Goal: Find contact information: Find contact information

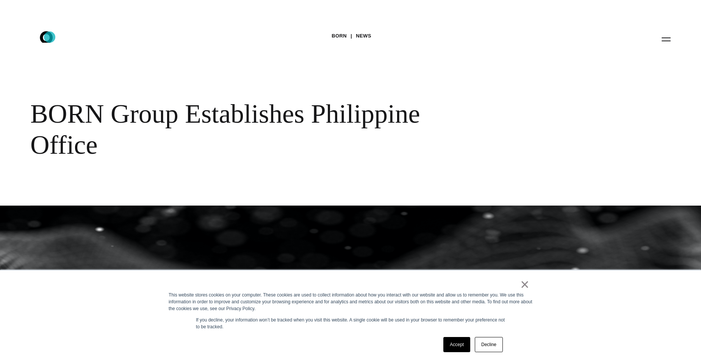
click at [50, 37] on icon ".st0{display:none;} .st1{display:inline;} .st2{font-family:'HelveticaNeue-Mediu…" at bounding box center [51, 39] width 48 height 20
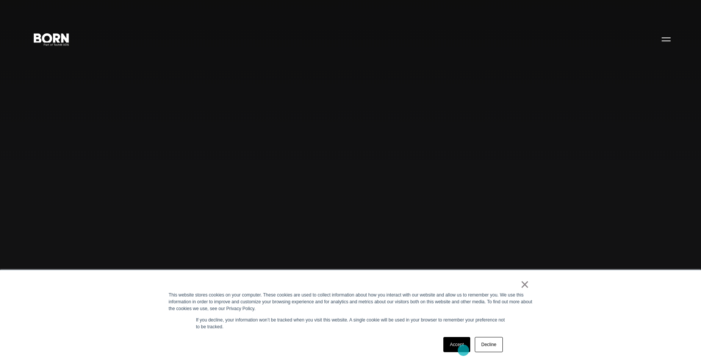
click at [466, 350] on link "Accept" at bounding box center [456, 344] width 27 height 15
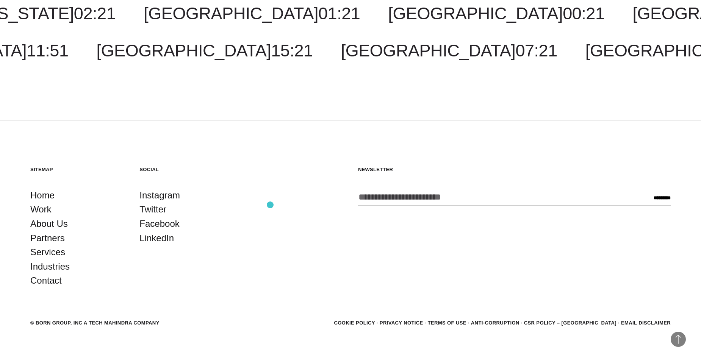
scroll to position [2472, 0]
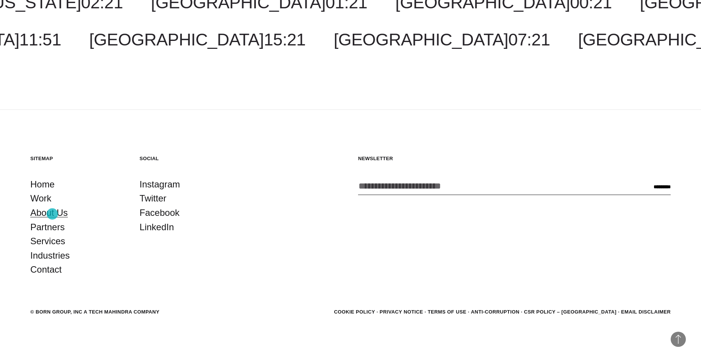
click at [52, 214] on link "About Us" at bounding box center [48, 213] width 37 height 14
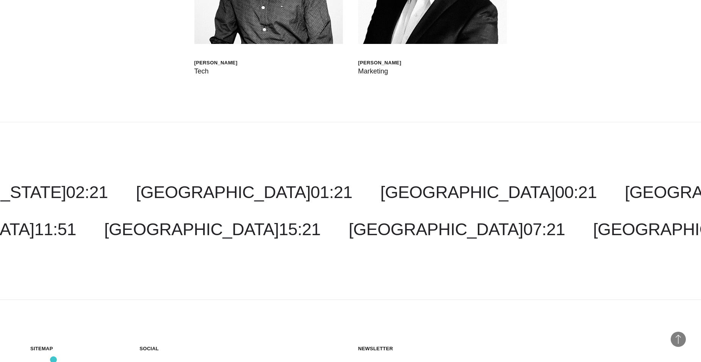
scroll to position [2751, 0]
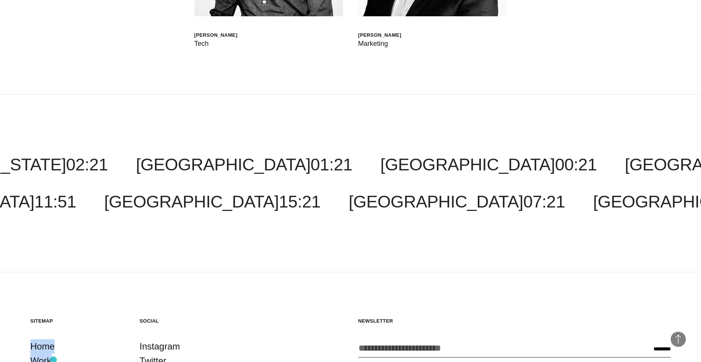
drag, startPoint x: 53, startPoint y: 357, endPoint x: 54, endPoint y: 365, distance: 7.2
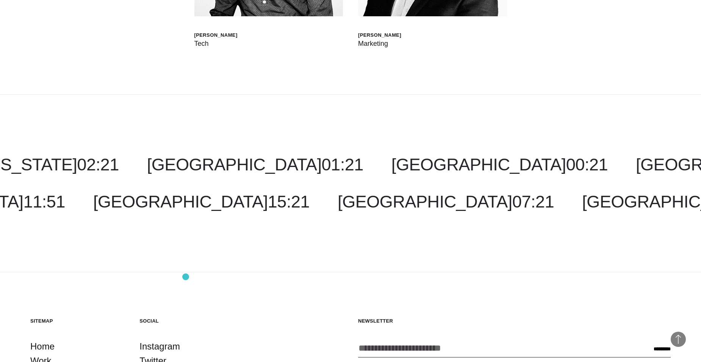
scroll to position [2902, 0]
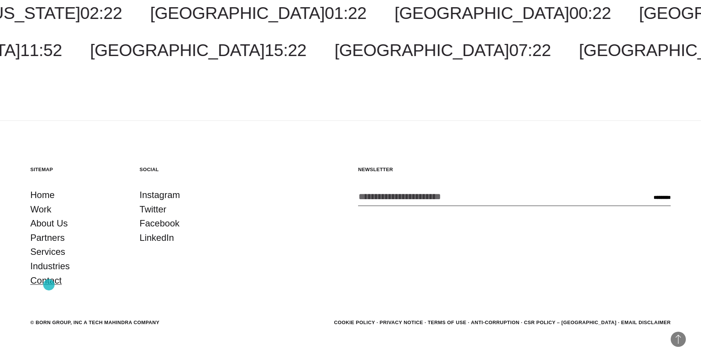
click at [49, 285] on link "Contact" at bounding box center [45, 280] width 31 height 14
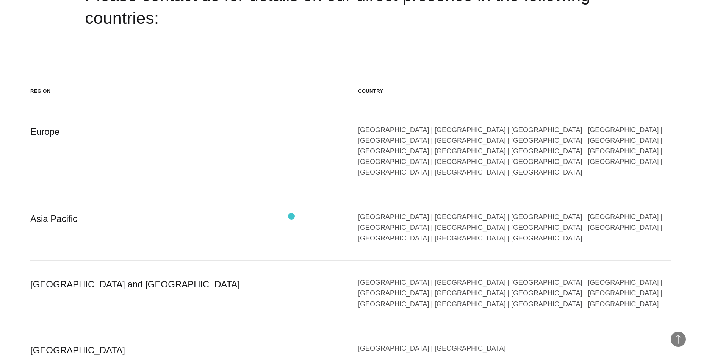
scroll to position [1136, 0]
